Goal: Information Seeking & Learning: Learn about a topic

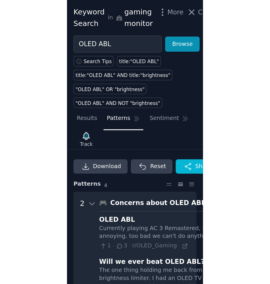
scroll to position [121, 0]
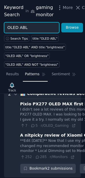
click at [40, 29] on input "OLED ABL" at bounding box center [31, 27] width 55 height 11
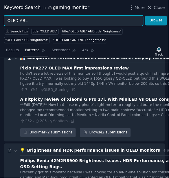
drag, startPoint x: 37, startPoint y: 19, endPoint x: -1, endPoint y: 20, distance: 38.1
click at [0, 20] on html "Audiences Search Conversations 484 AI Reports Help Account More gaming monitor …" at bounding box center [84, 89] width 169 height 178
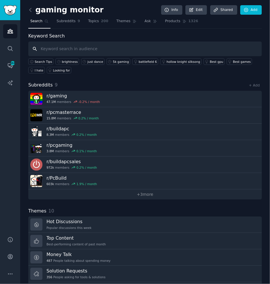
click at [49, 50] on input "text" at bounding box center [145, 49] width 234 height 15
type input "blooming"
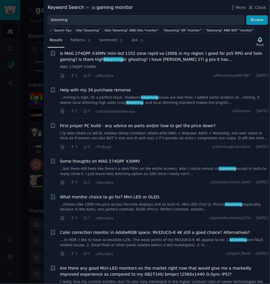
scroll to position [69, 0]
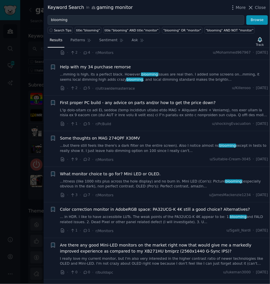
drag, startPoint x: 140, startPoint y: 173, endPoint x: 141, endPoint y: 183, distance: 10.1
click at [85, 173] on span "What monitor choice to go for? MIni LED or OLED." at bounding box center [110, 174] width 101 height 6
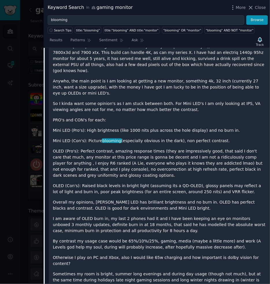
scroll to position [165, 0]
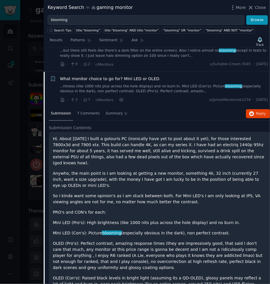
click at [72, 77] on span "What monitor choice to go for? MIni LED or OLED." at bounding box center [110, 79] width 101 height 6
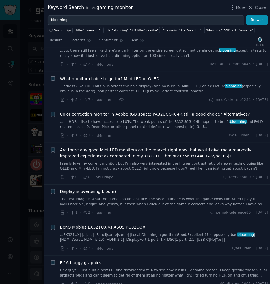
scroll to position [188, 0]
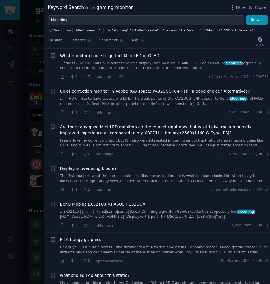
click at [85, 53] on span "What monitor choice to go for? MIni LED or OLED." at bounding box center [110, 56] width 101 height 6
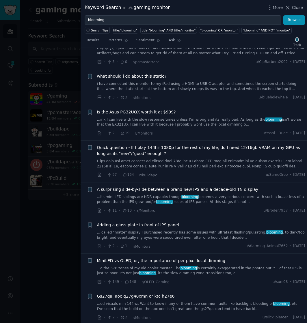
scroll to position [775, 0]
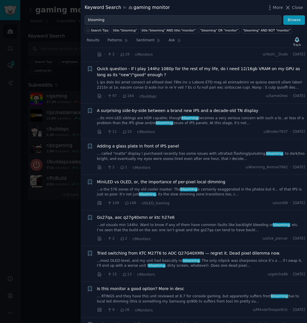
click at [85, 177] on span "MiniLED vs OLED, or, the importance of per-pixel local dimming" at bounding box center [161, 182] width 128 height 6
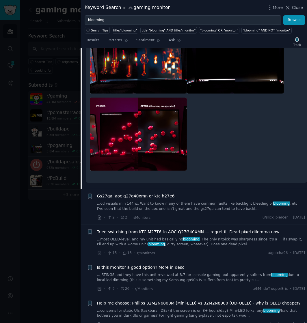
scroll to position [591, 0]
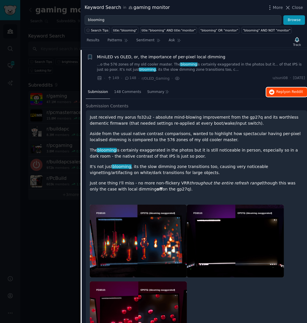
click at [85, 90] on span "on Reddit" at bounding box center [294, 92] width 17 height 4
